Goal: Task Accomplishment & Management: Manage account settings

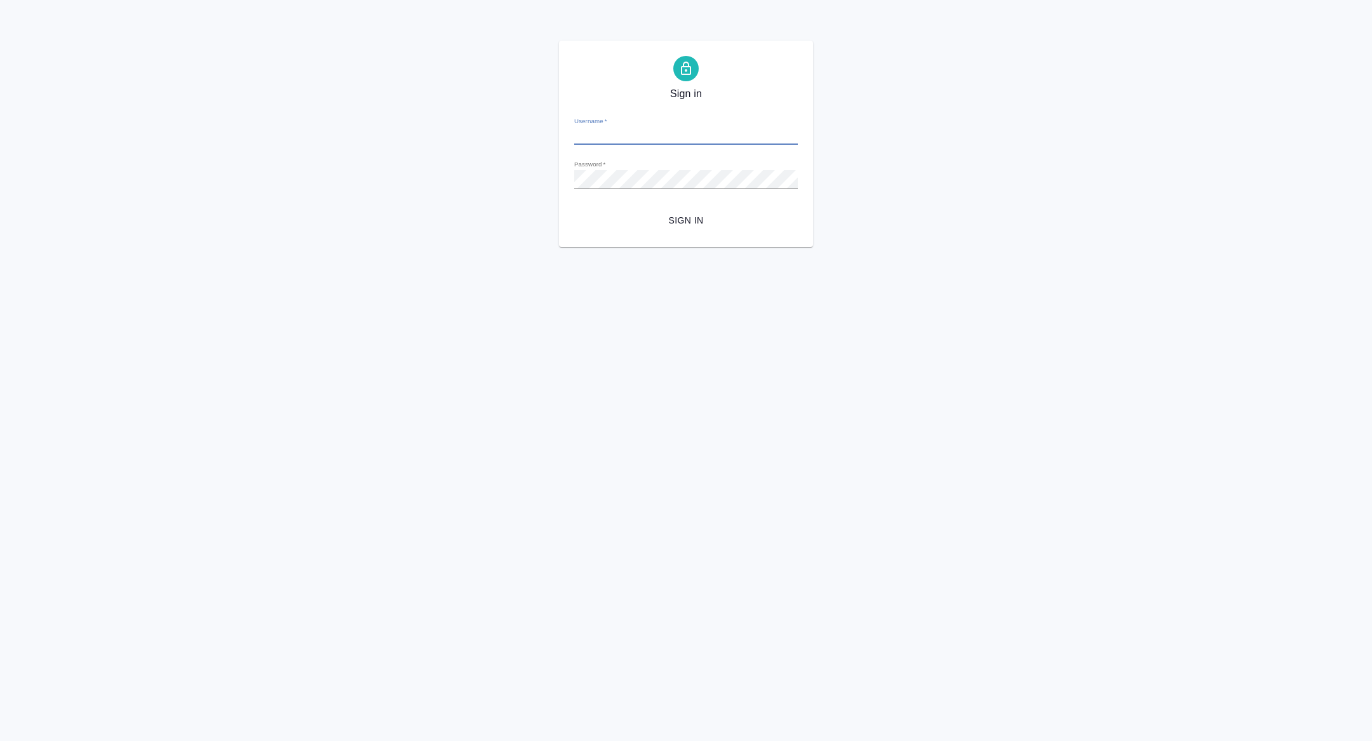
type input "[PERSON_NAME][EMAIL_ADDRESS][DOMAIN_NAME]"
click at [672, 221] on span "Sign in" at bounding box center [685, 221] width 203 height 16
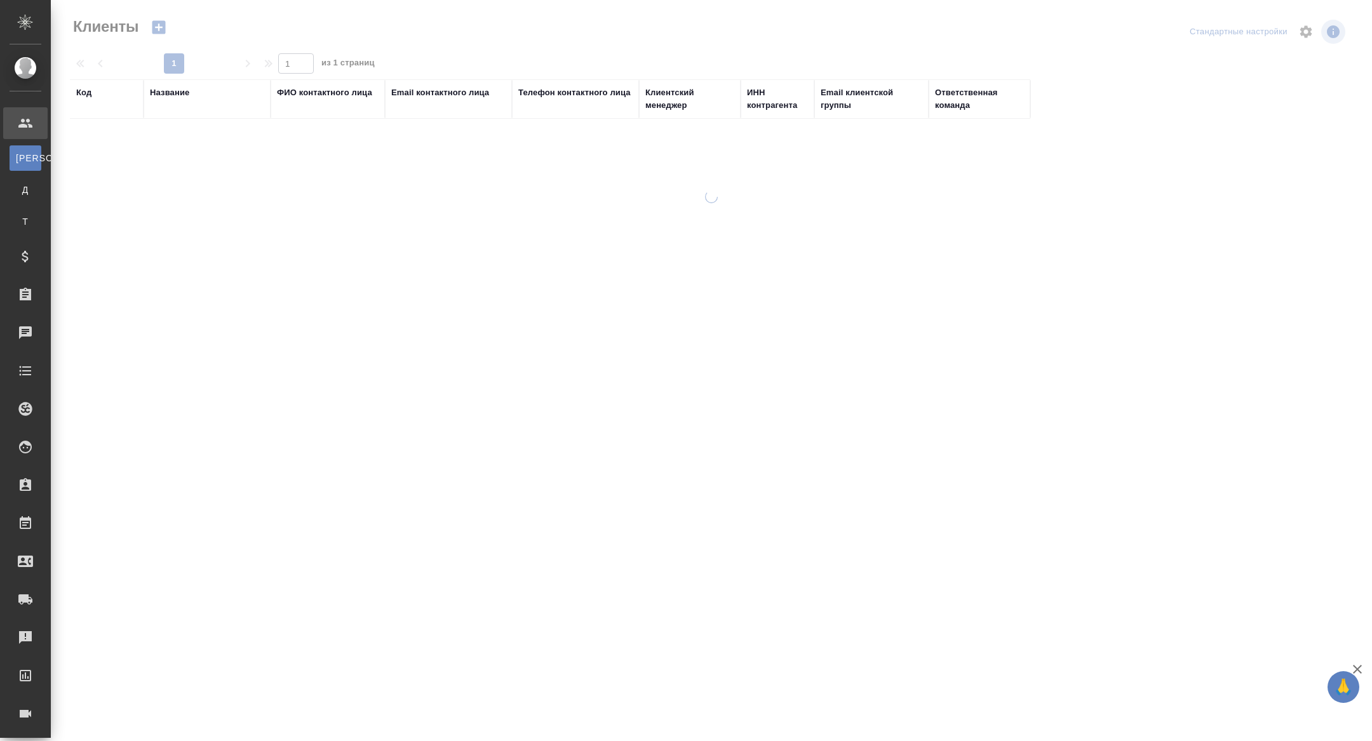
select select "RU"
